Goal: Task Accomplishment & Management: Manage account settings

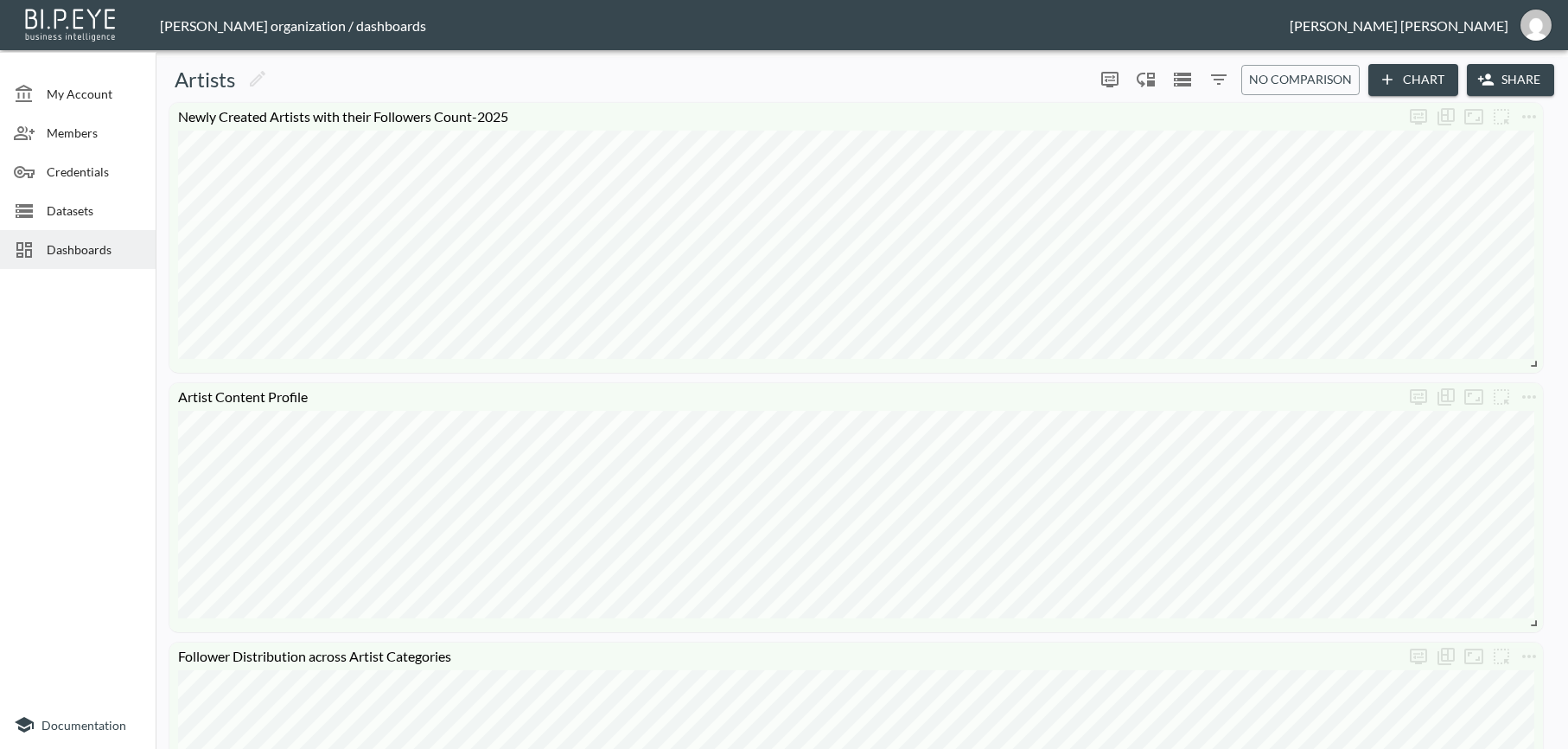
click at [98, 260] on div "Dashboards" at bounding box center [77, 249] width 156 height 39
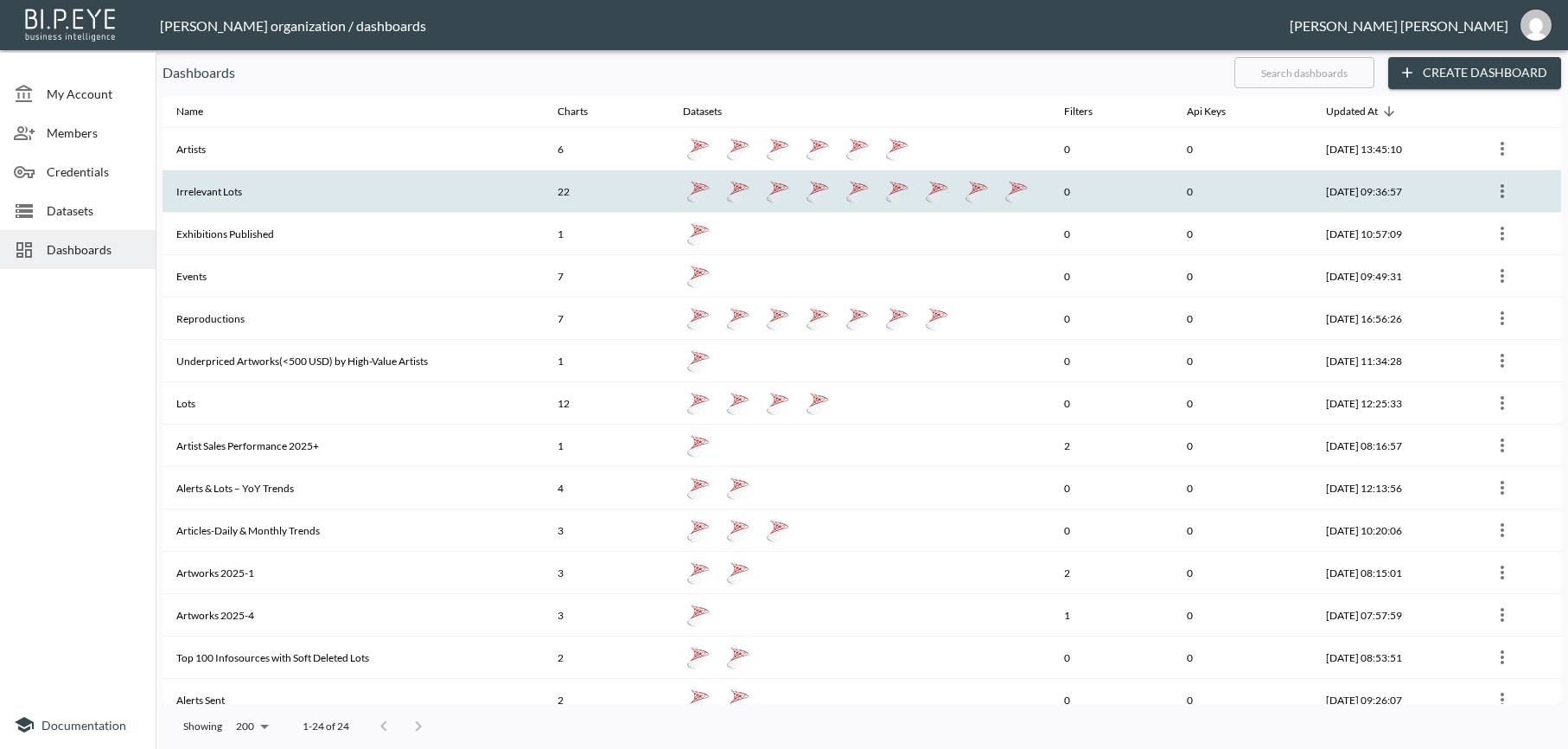
click at [203, 203] on th "Irrelevant Lots" at bounding box center [353, 191] width 382 height 43
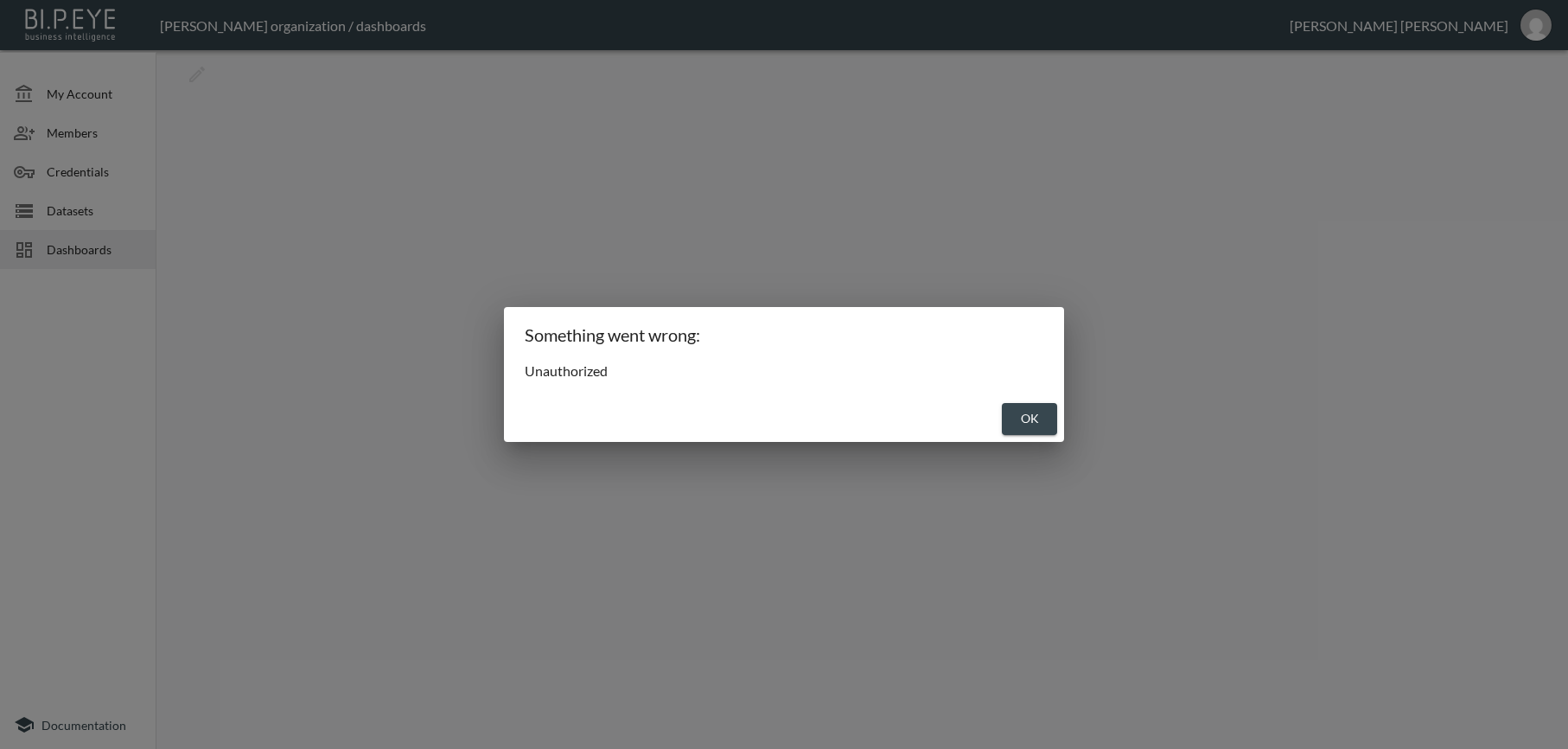
click at [1003, 423] on button "OK" at bounding box center [1029, 418] width 55 height 32
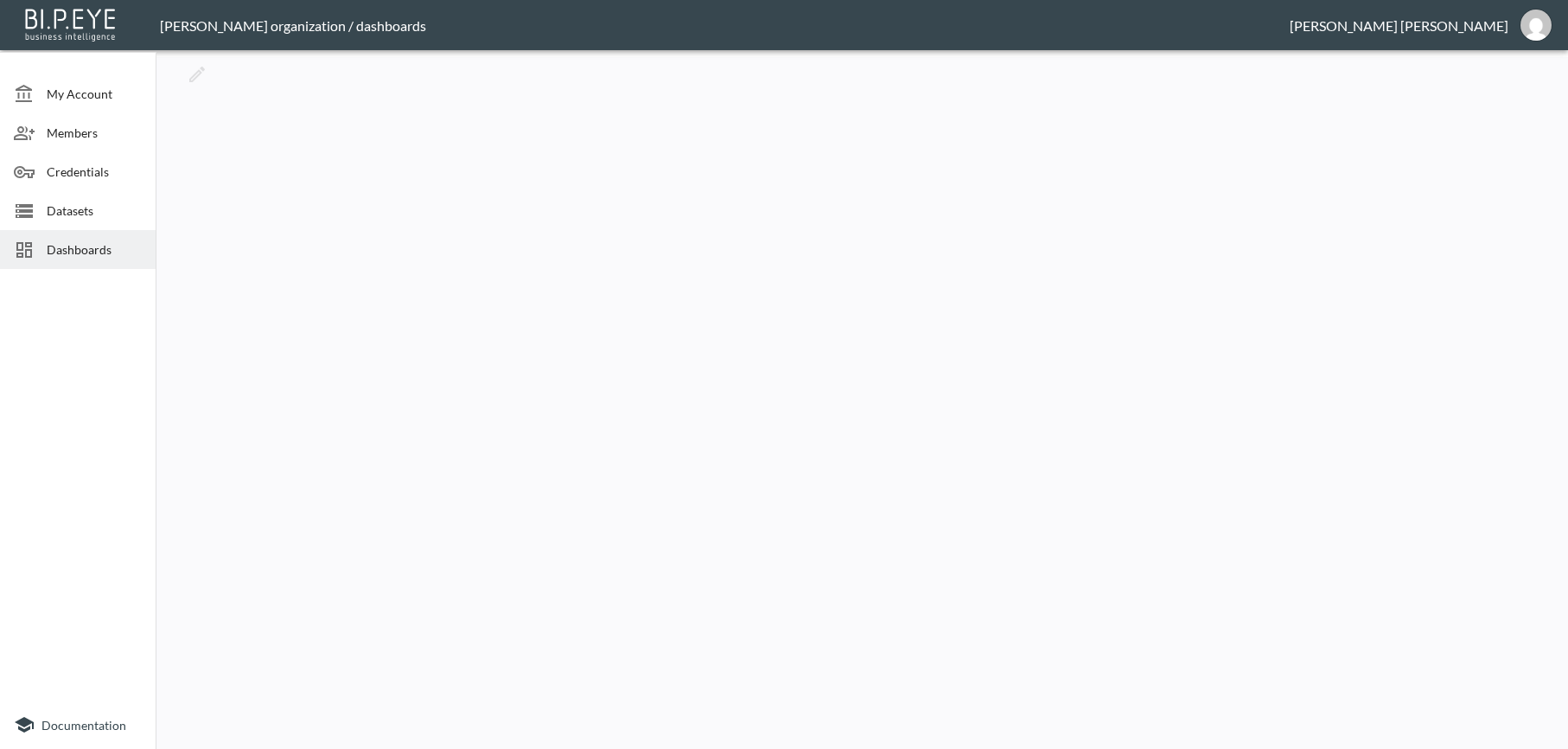
click at [92, 263] on div "Dashboards" at bounding box center [77, 249] width 156 height 39
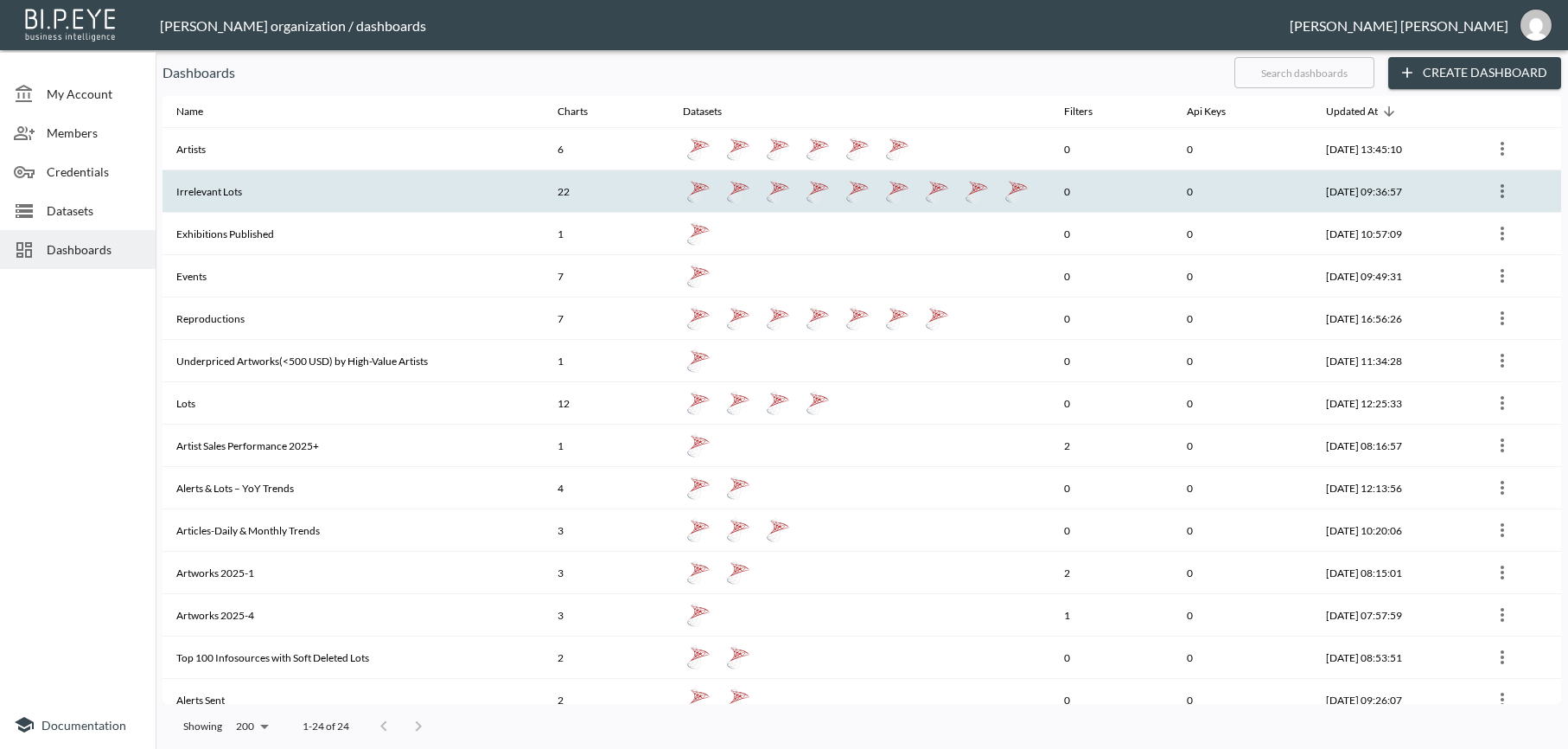
click at [206, 195] on th "Irrelevant Lots" at bounding box center [353, 191] width 382 height 43
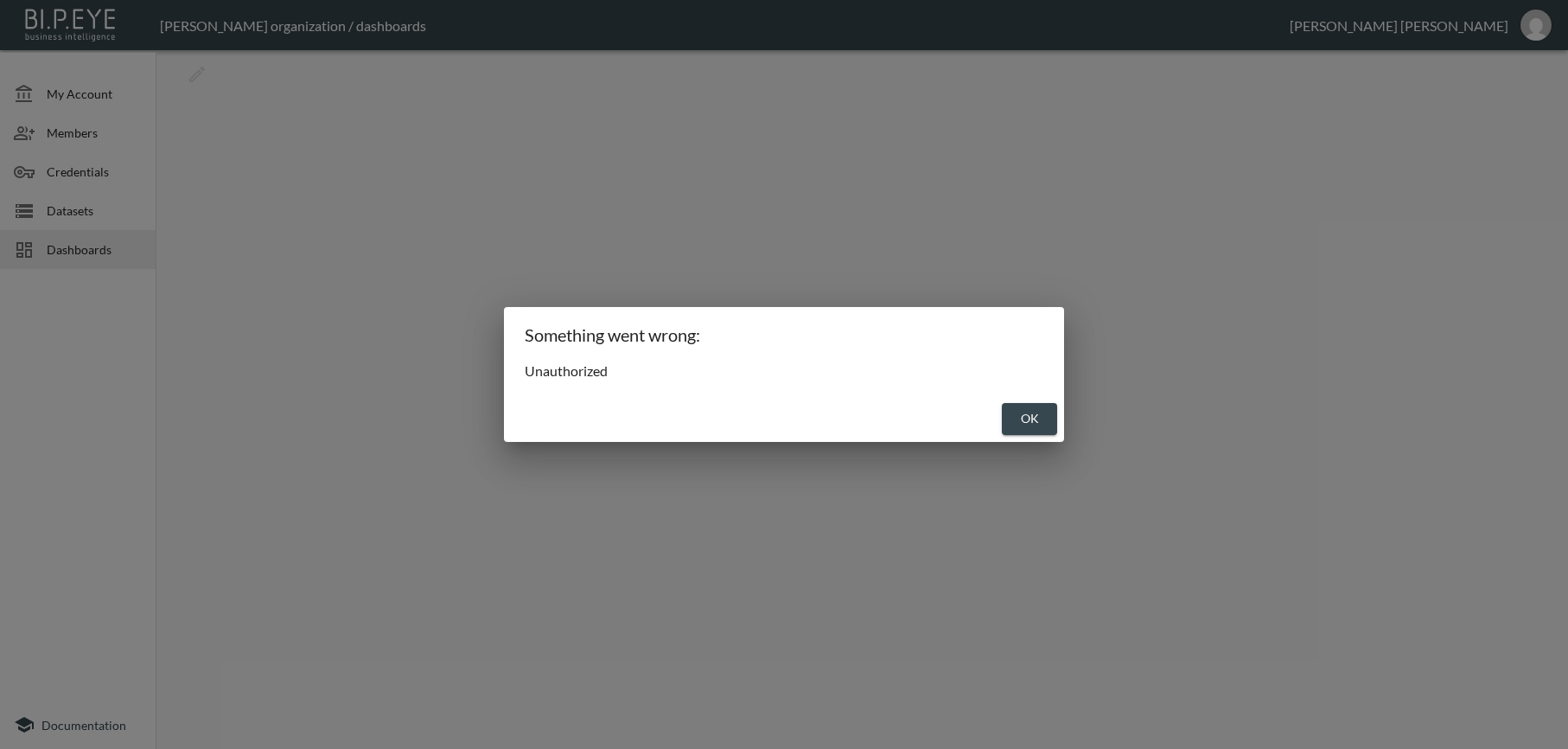
click at [1041, 425] on button "OK" at bounding box center [1029, 418] width 55 height 32
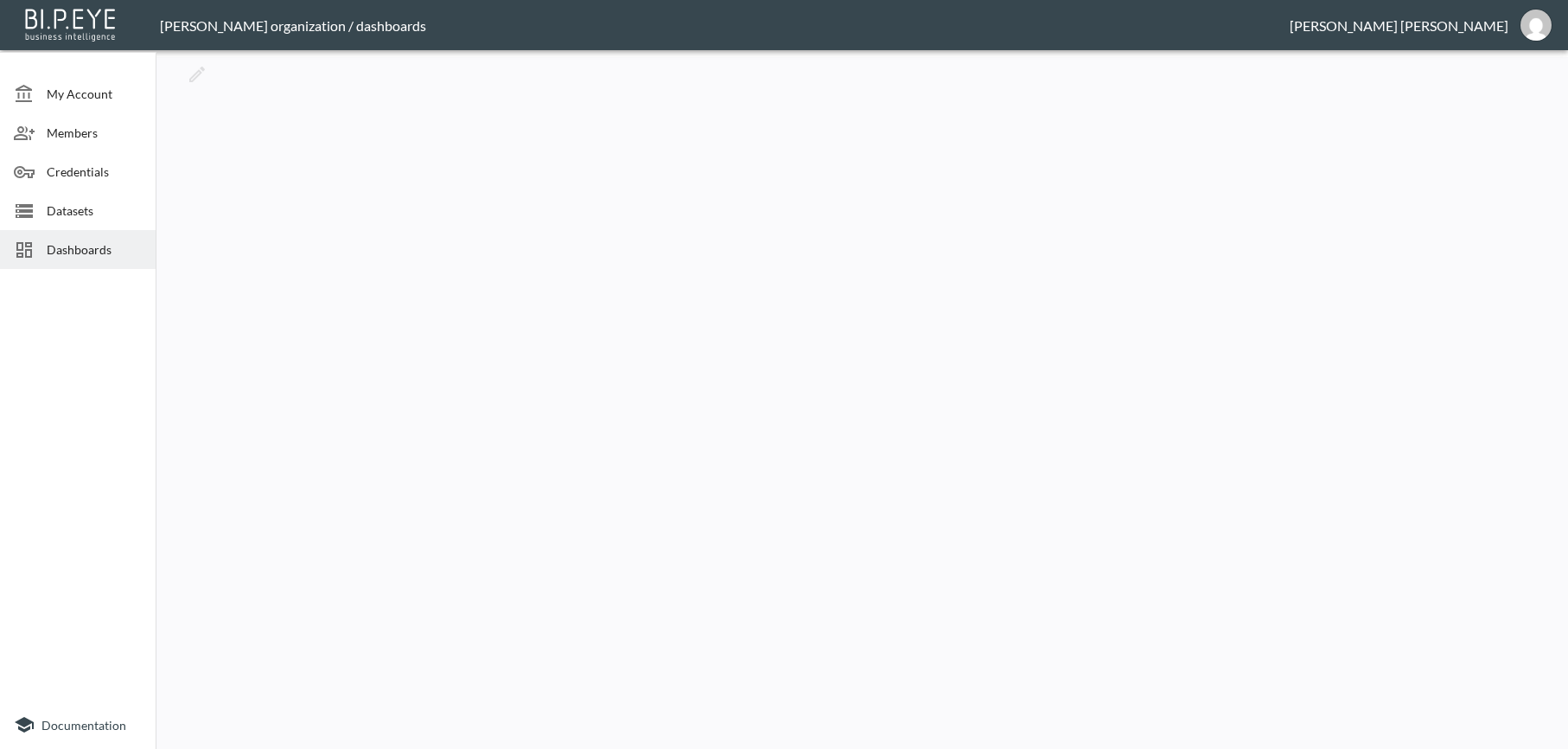
click at [1468, 37] on header "[PERSON_NAME] organization / dashboards [PERSON_NAME]" at bounding box center [784, 25] width 1568 height 50
click at [1471, 30] on div "[PERSON_NAME]" at bounding box center [1399, 25] width 218 height 16
click at [1525, 24] on img "nadia@mutualart.com" at bounding box center [1536, 25] width 31 height 31
click at [1516, 78] on li "Logout" at bounding box center [1533, 69] width 70 height 31
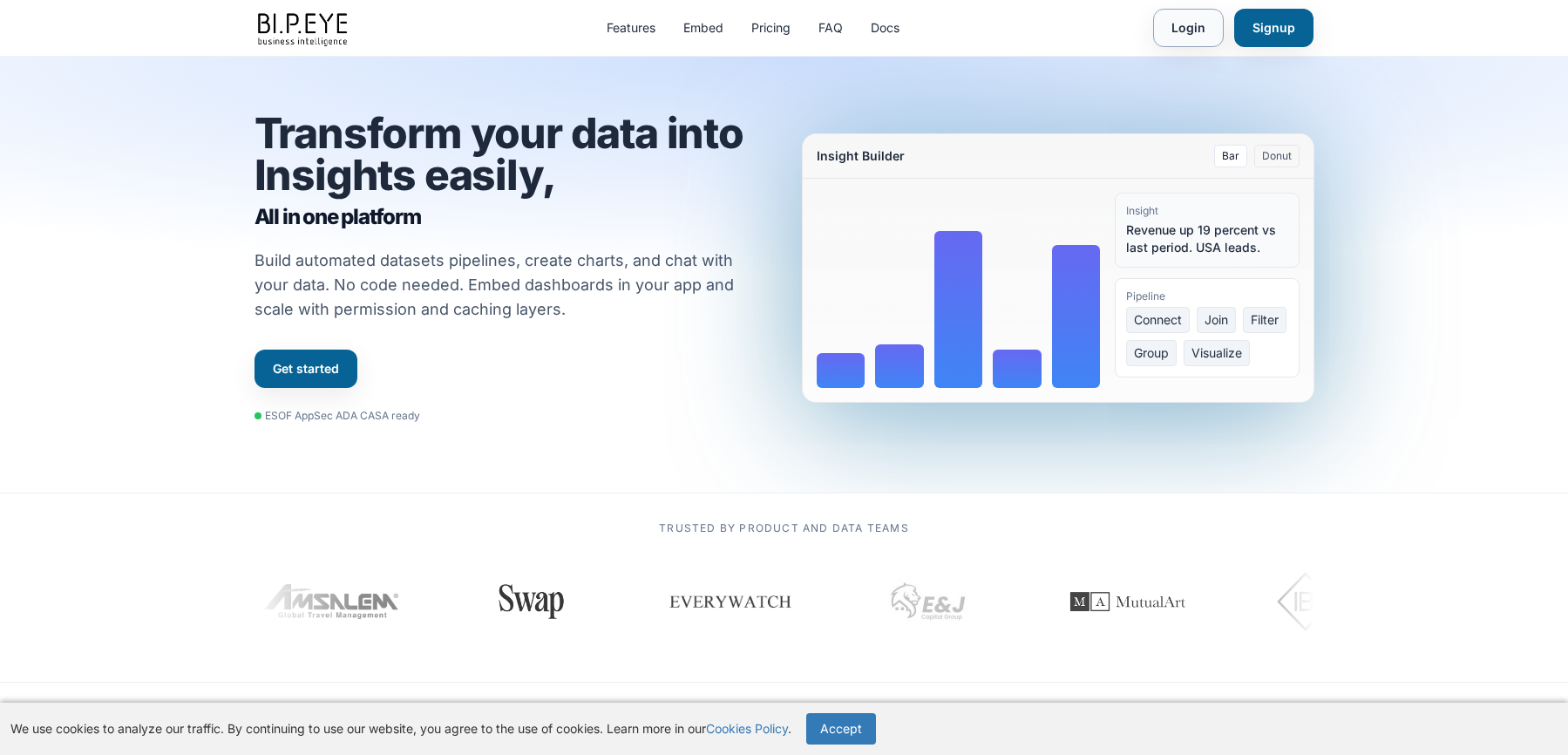
click at [1193, 30] on link "Login" at bounding box center [1188, 27] width 70 height 38
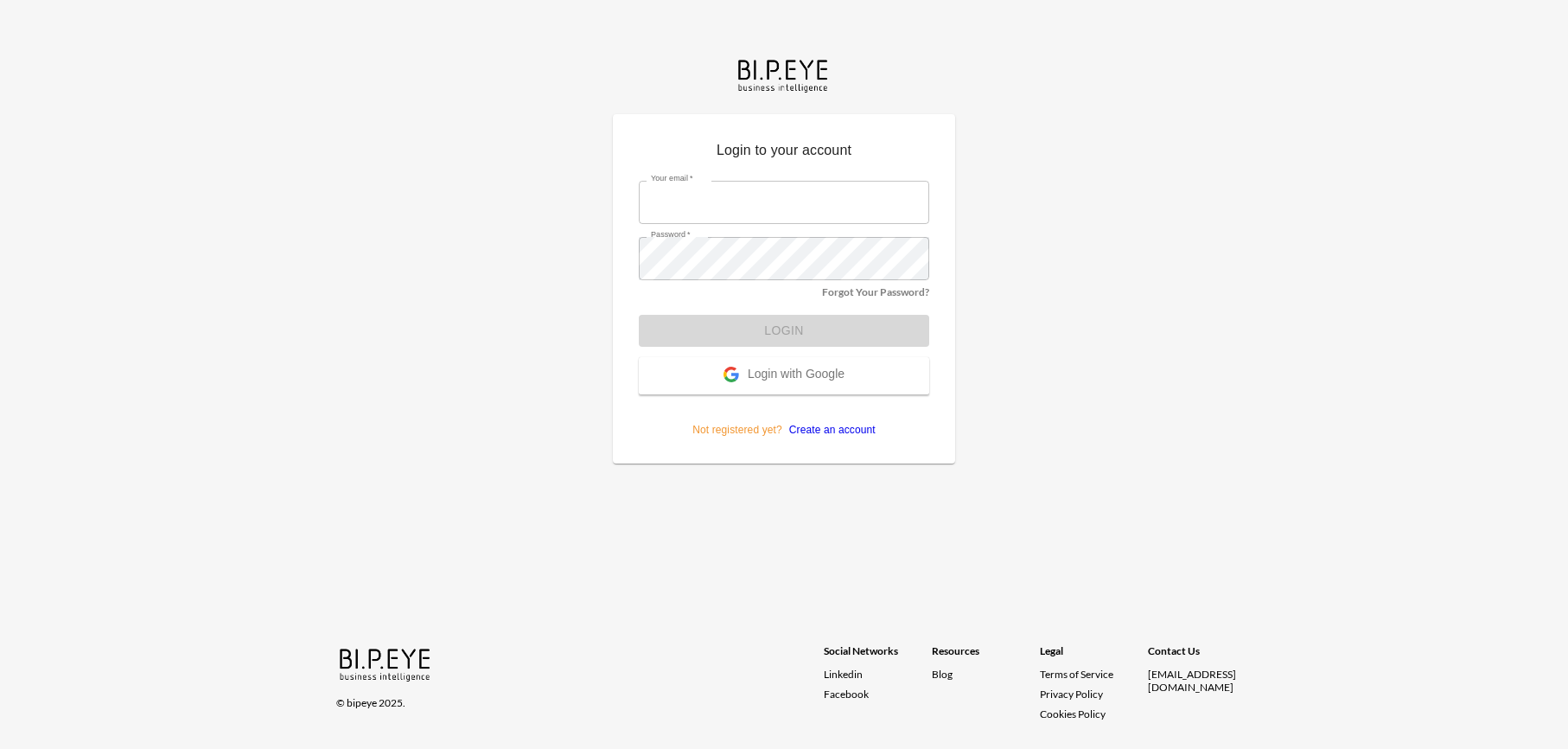
type input "[PERSON_NAME][EMAIL_ADDRESS][DOMAIN_NAME]"
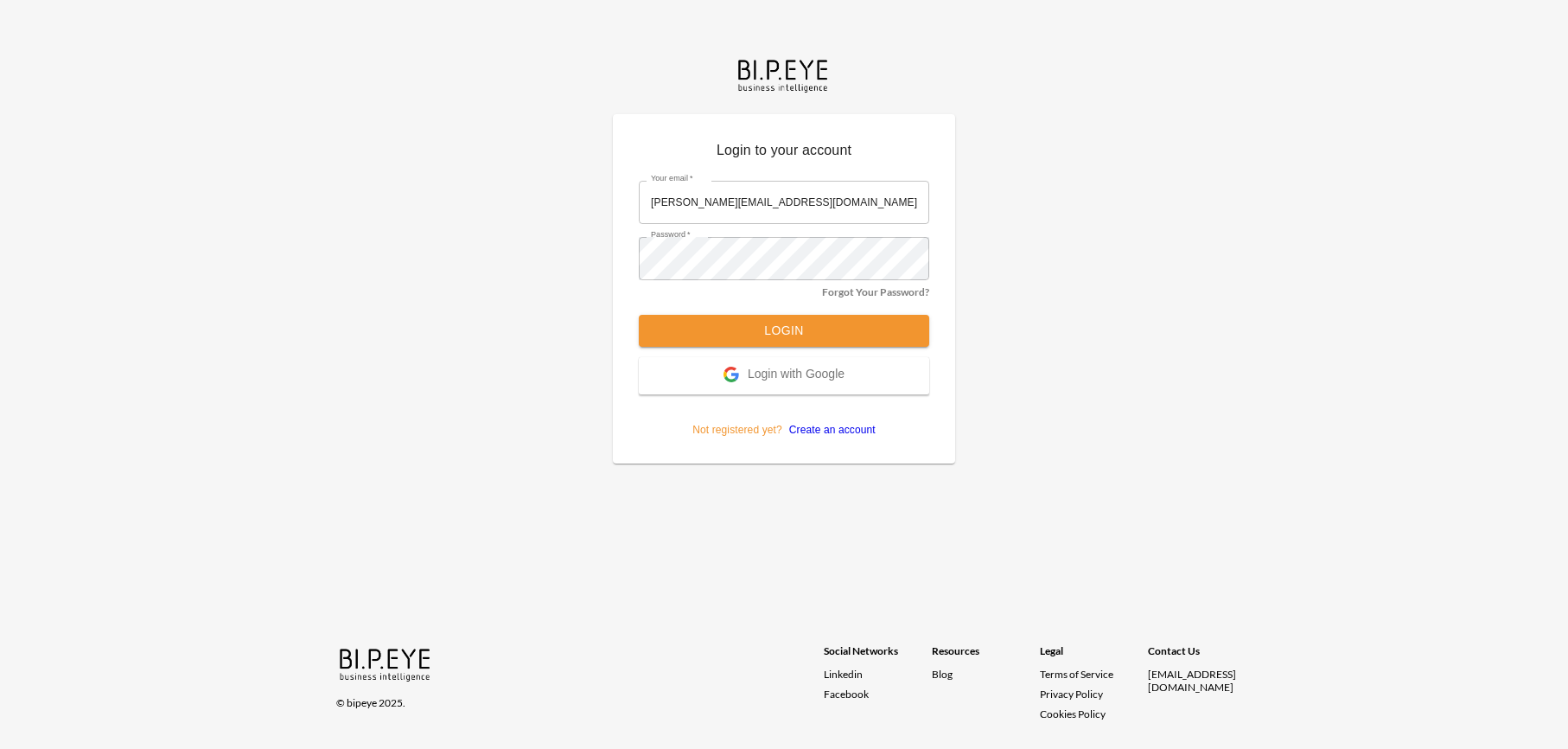
click at [763, 334] on form "Your email   * nadia@mutualart.com Your email   * Password   * Password   * For…" at bounding box center [784, 302] width 291 height 270
click at [763, 334] on button "Login" at bounding box center [784, 331] width 291 height 32
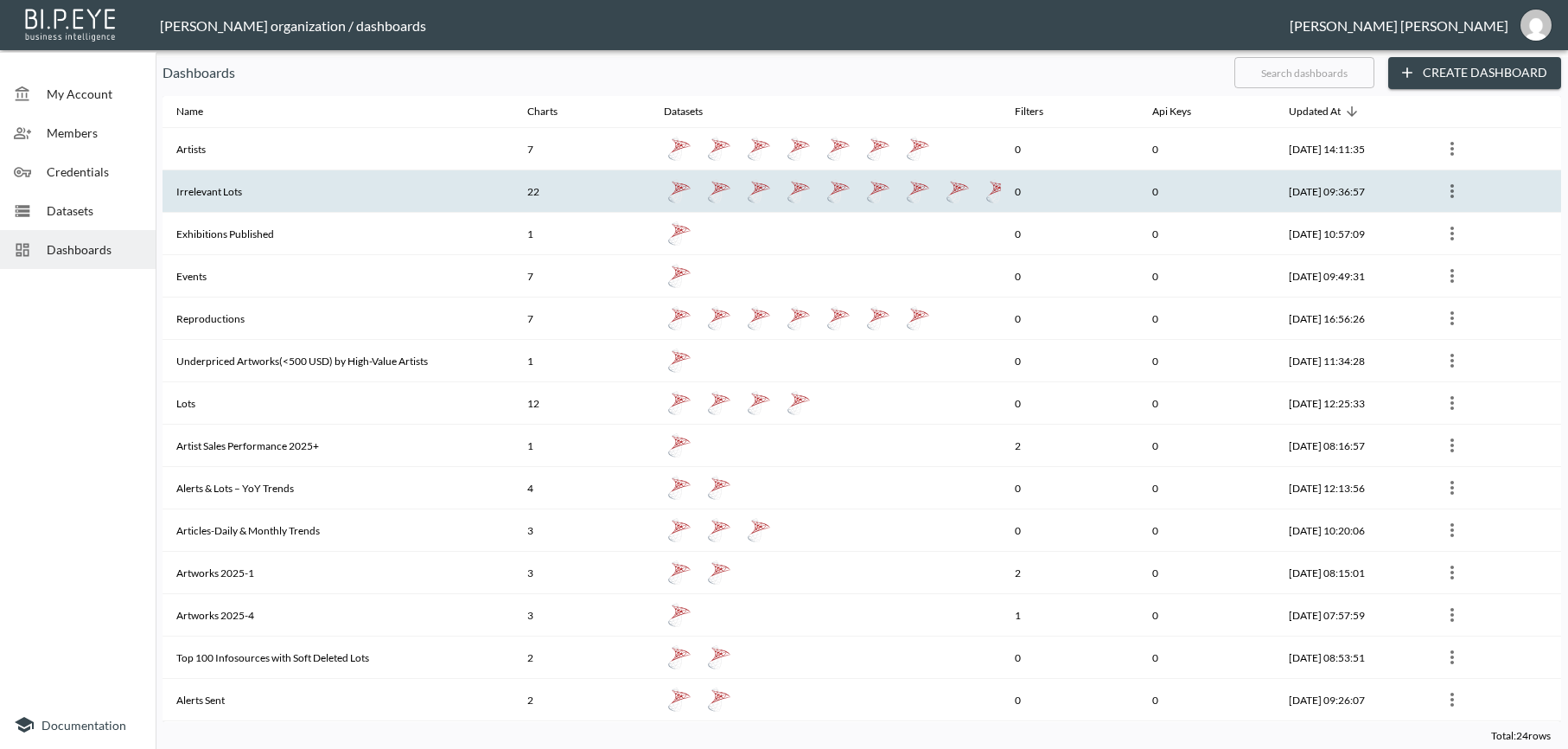
click at [235, 201] on th "Irrelevant Lots" at bounding box center [337, 191] width 351 height 43
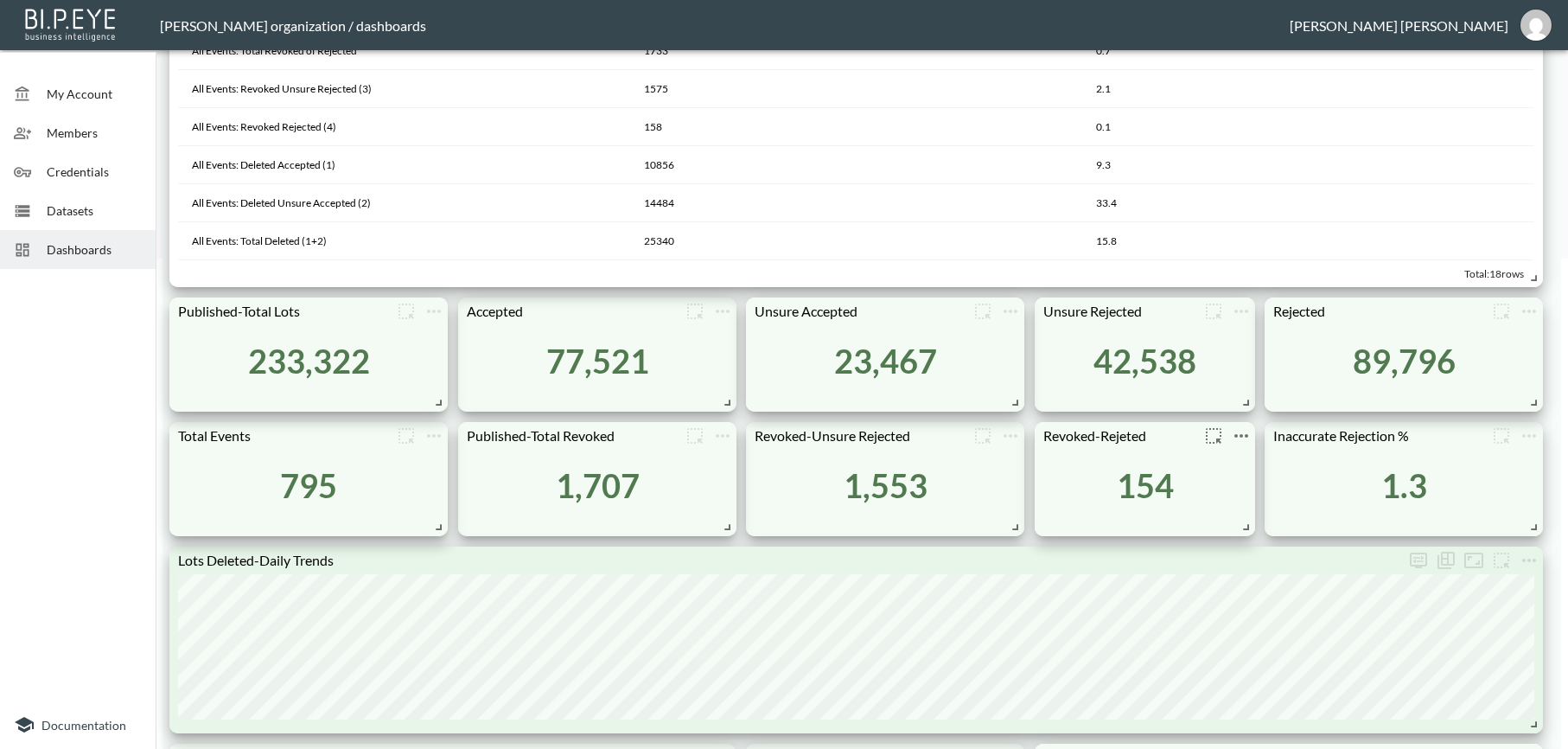
scroll to position [498, 0]
